Goal: Navigation & Orientation: Find specific page/section

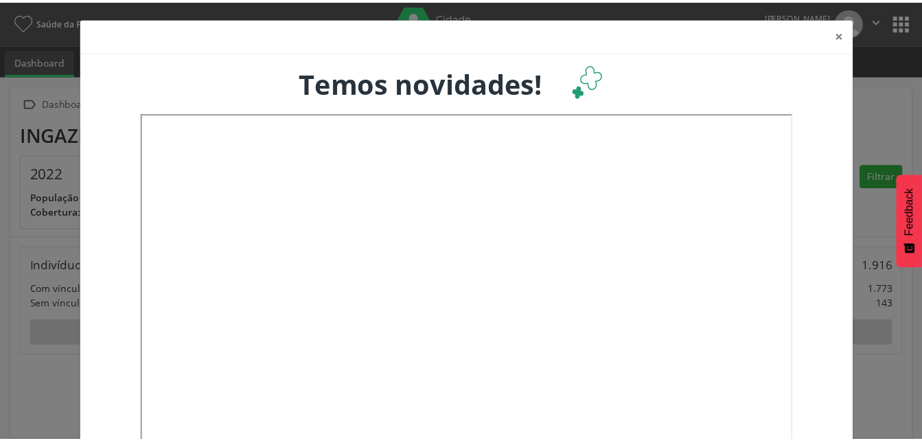
scroll to position [228, 304]
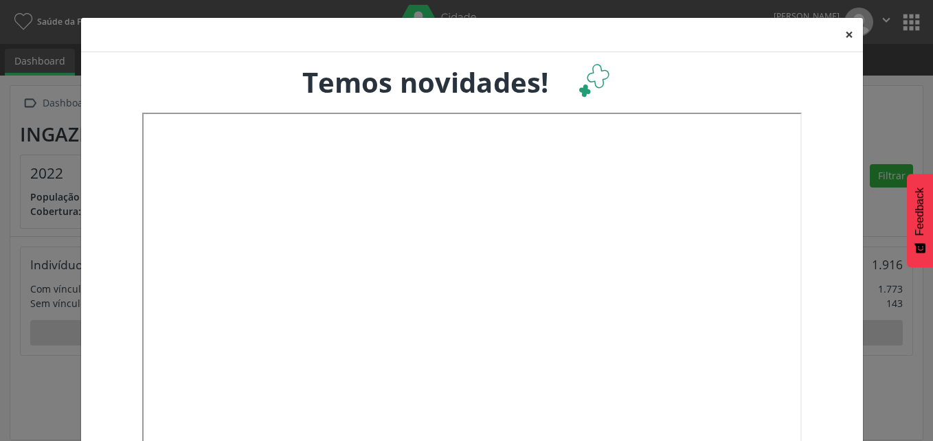
click at [845, 36] on button "×" at bounding box center [848, 35] width 27 height 34
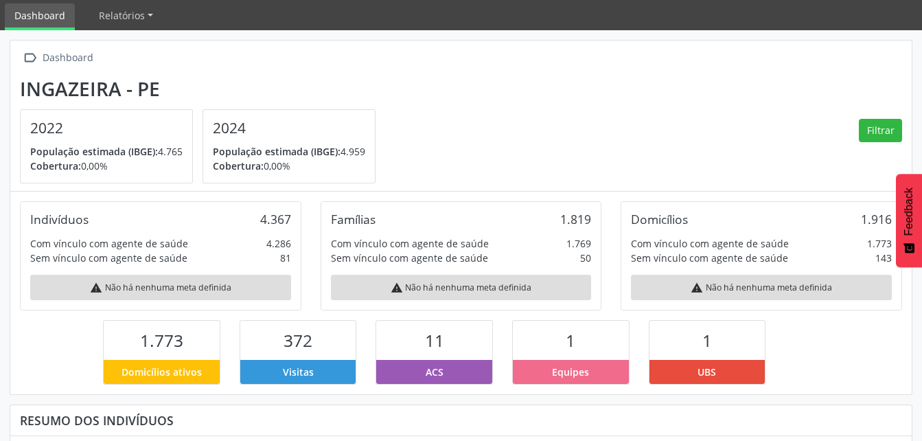
scroll to position [0, 0]
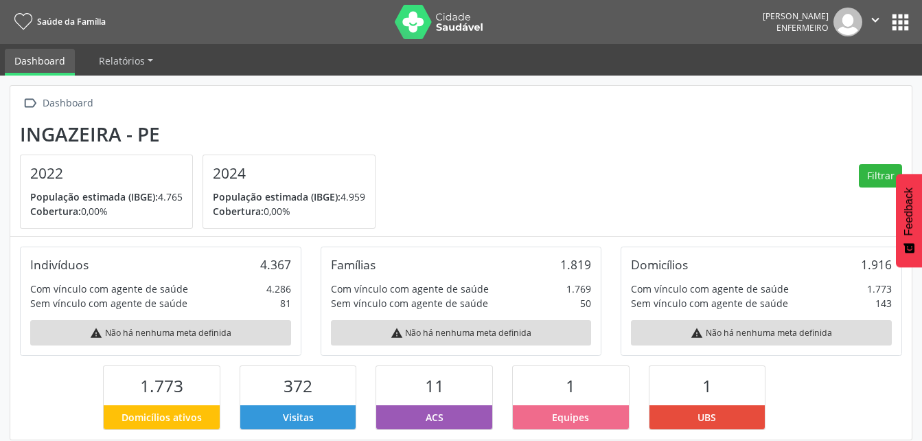
click at [878, 30] on button "" at bounding box center [876, 22] width 26 height 29
click at [659, 132] on section "Ingazeira - PE 2022 População estimada (IBGE): 4.765 Cobertura: 0,00% 2024 Popu…" at bounding box center [461, 176] width 883 height 106
click at [132, 56] on span "Relatórios" at bounding box center [122, 60] width 46 height 13
click at [358, 100] on div " Dashboard" at bounding box center [461, 103] width 883 height 20
click at [908, 24] on button "apps" at bounding box center [901, 22] width 24 height 24
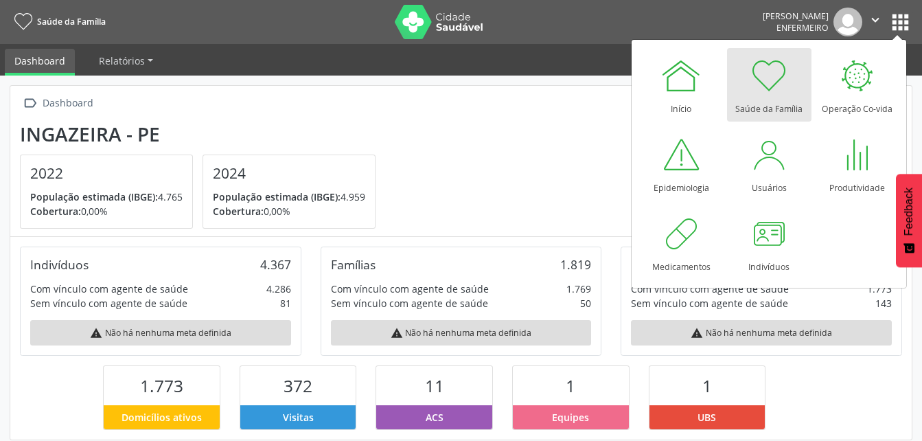
click at [525, 163] on section "Ingazeira - PE 2022 População estimada (IBGE): 4.765 Cobertura: 0,00% 2024 Popu…" at bounding box center [461, 176] width 883 height 106
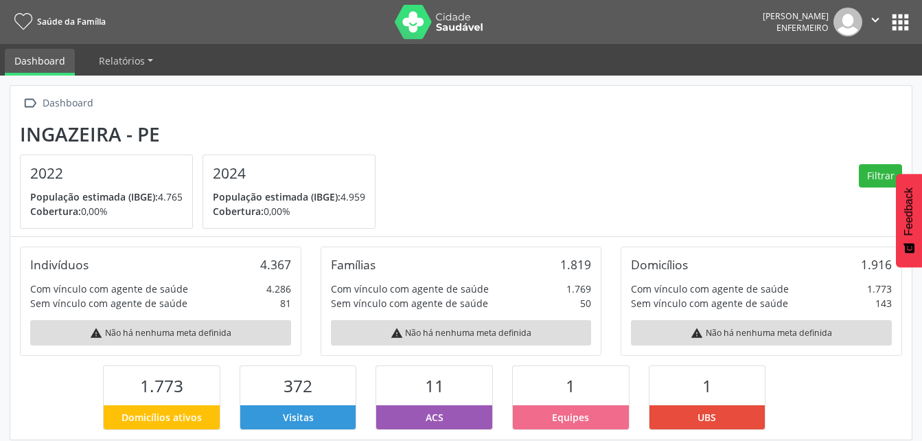
click at [876, 15] on icon "" at bounding box center [875, 19] width 15 height 15
click at [834, 83] on link "Sair" at bounding box center [840, 83] width 95 height 19
